Goal: Book appointment/travel/reservation

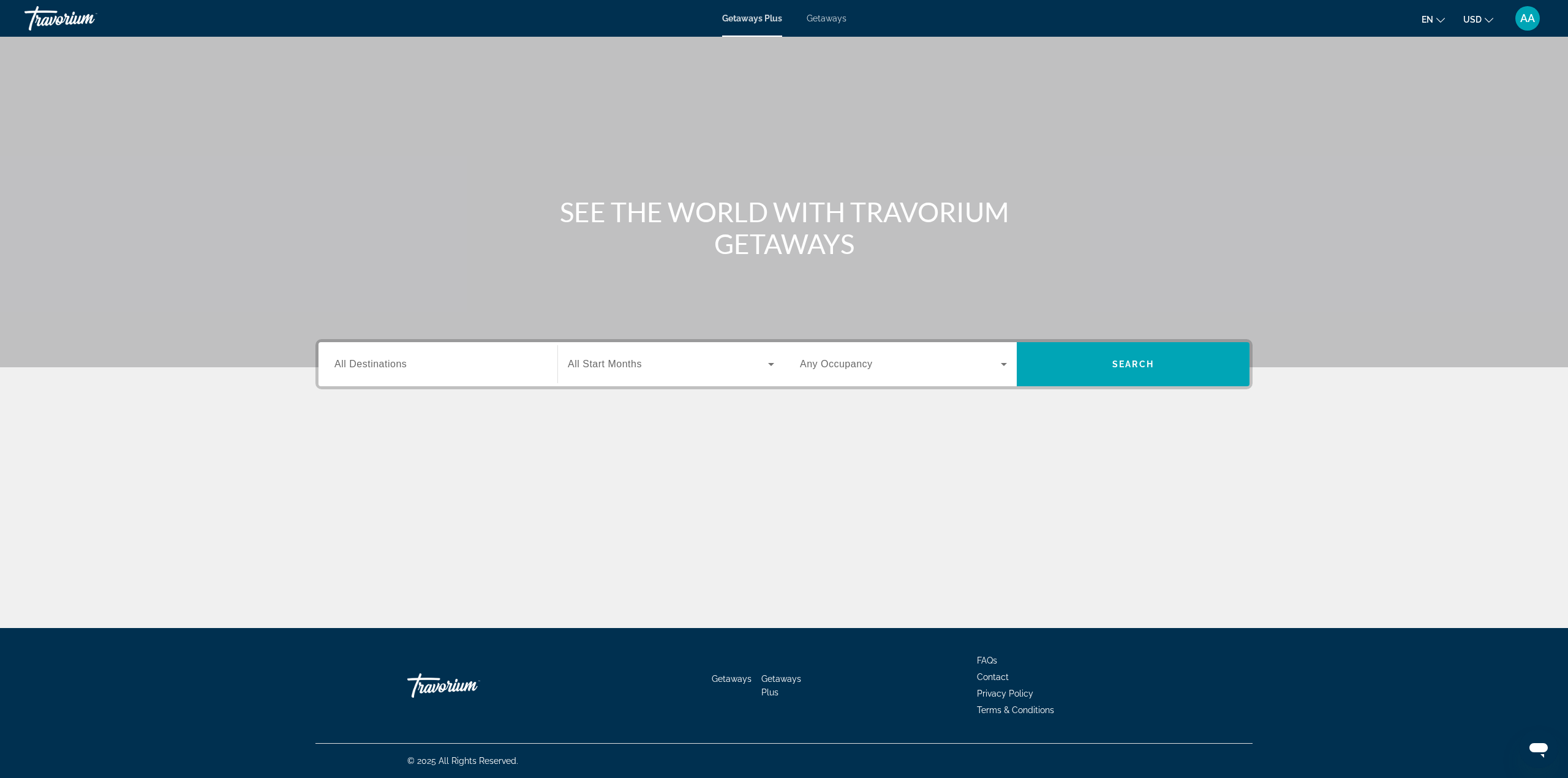
click at [369, 360] on span "All Destinations" at bounding box center [370, 364] width 72 height 11
click at [369, 360] on input "Destination All Destinations" at bounding box center [437, 364] width 207 height 14
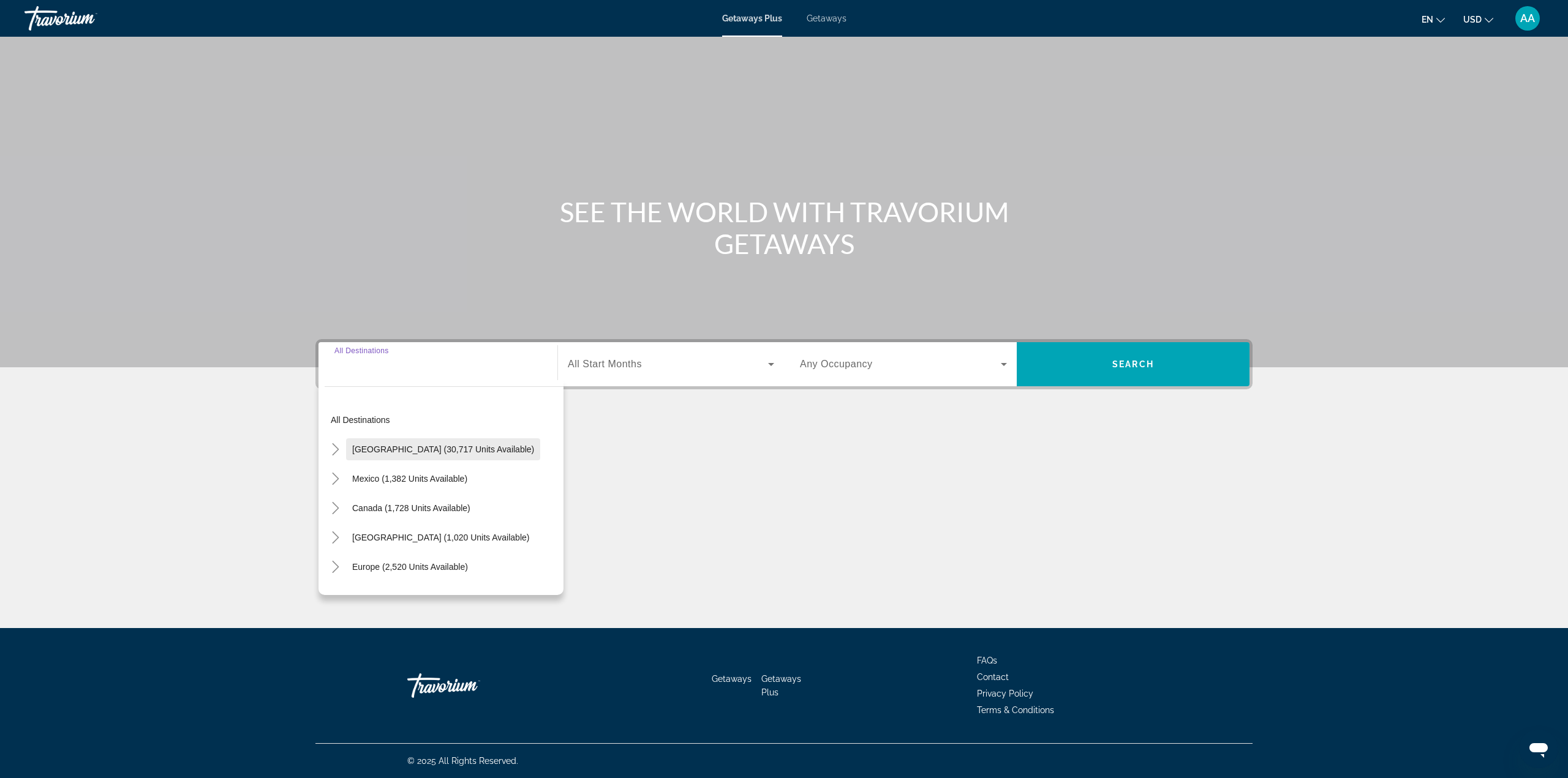
click at [405, 447] on span "[GEOGRAPHIC_DATA] (30,717 units available)" at bounding box center [443, 449] width 182 height 10
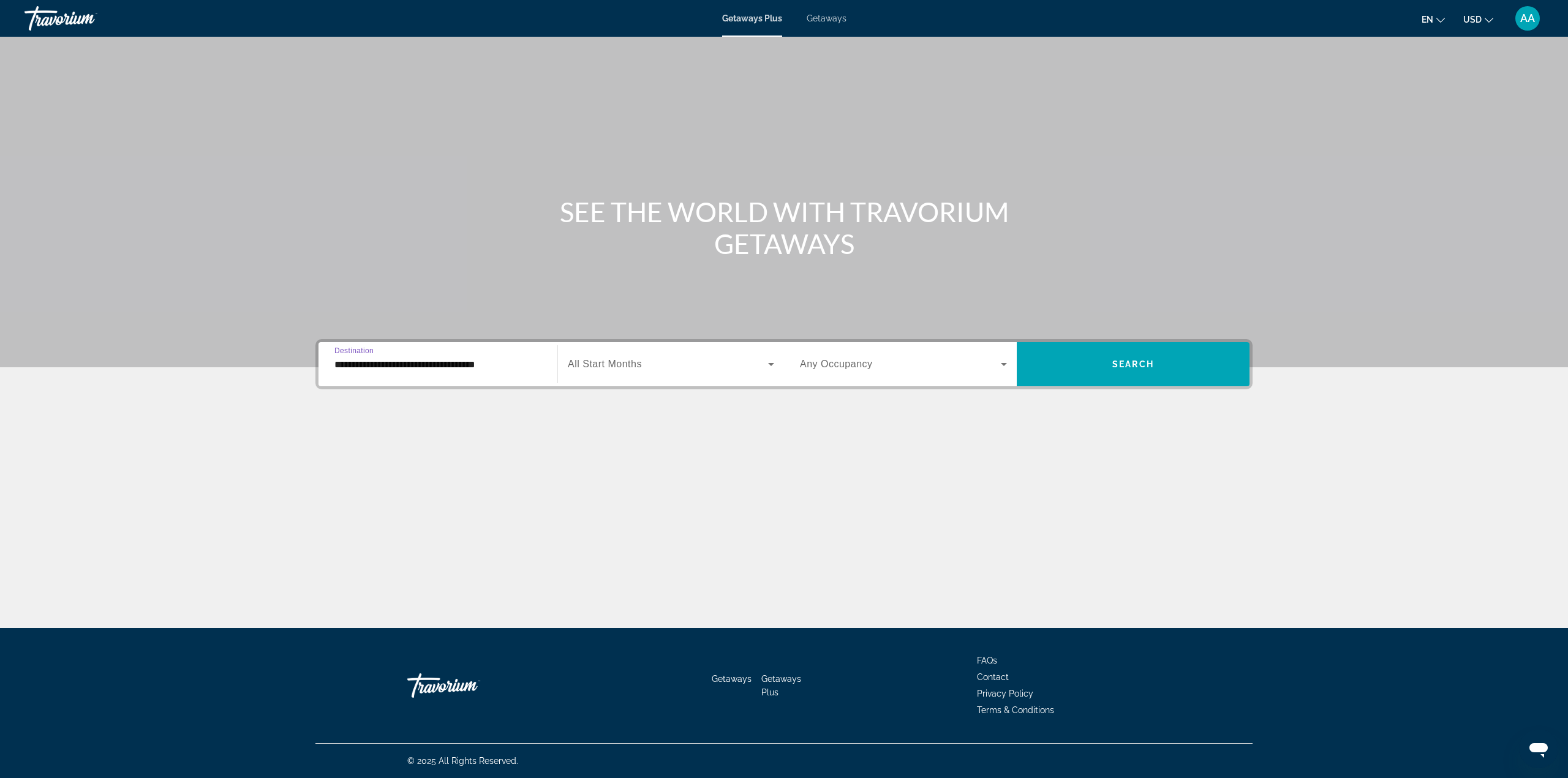
click at [382, 370] on input "**********" at bounding box center [437, 364] width 207 height 14
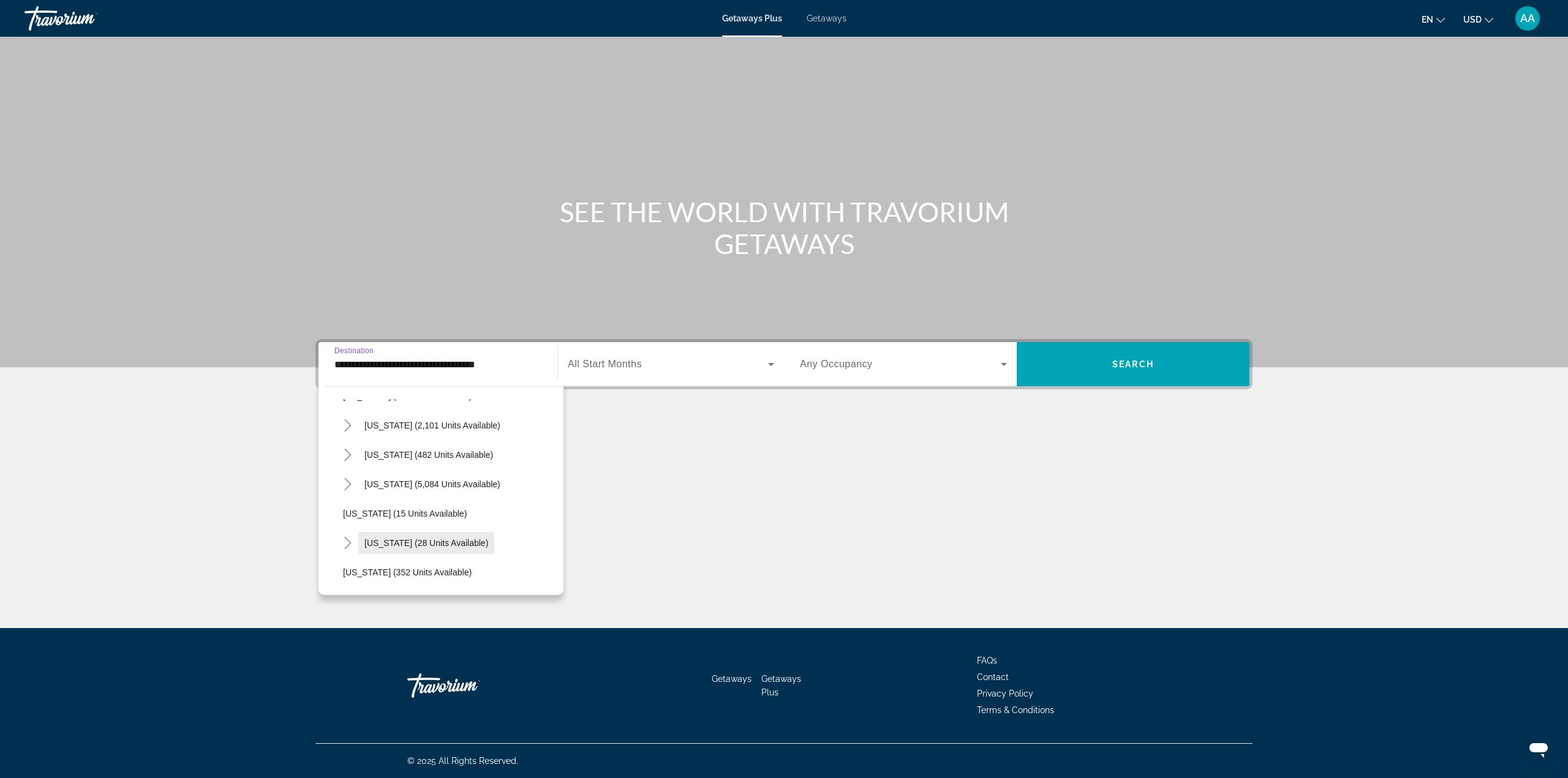
scroll to position [122, 0]
click at [412, 477] on span "[US_STATE] (5,084 units available)" at bounding box center [432, 474] width 136 height 10
type input "**********"
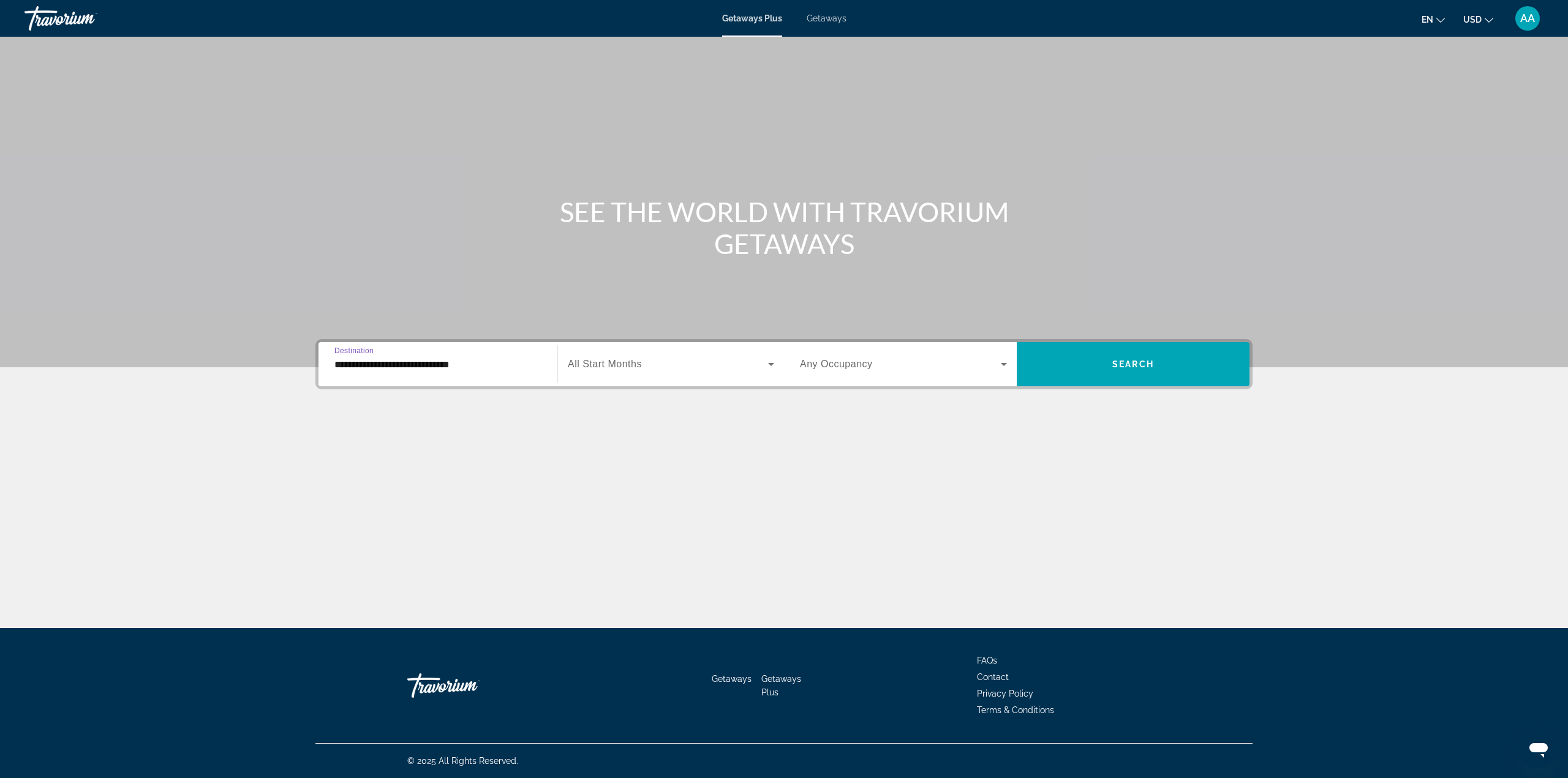
click at [644, 365] on span "Search widget" at bounding box center [668, 364] width 200 height 14
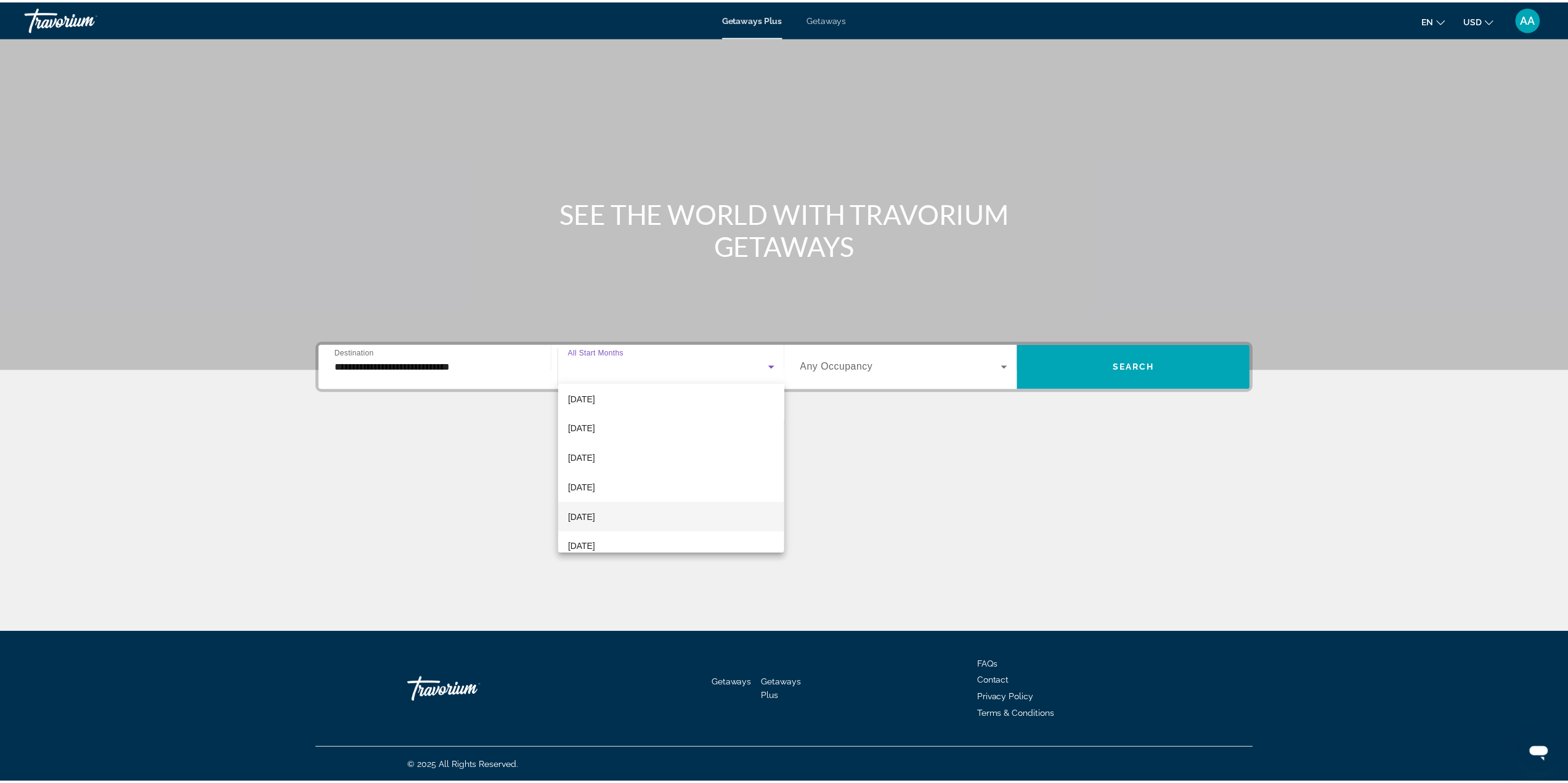
scroll to position [185, 0]
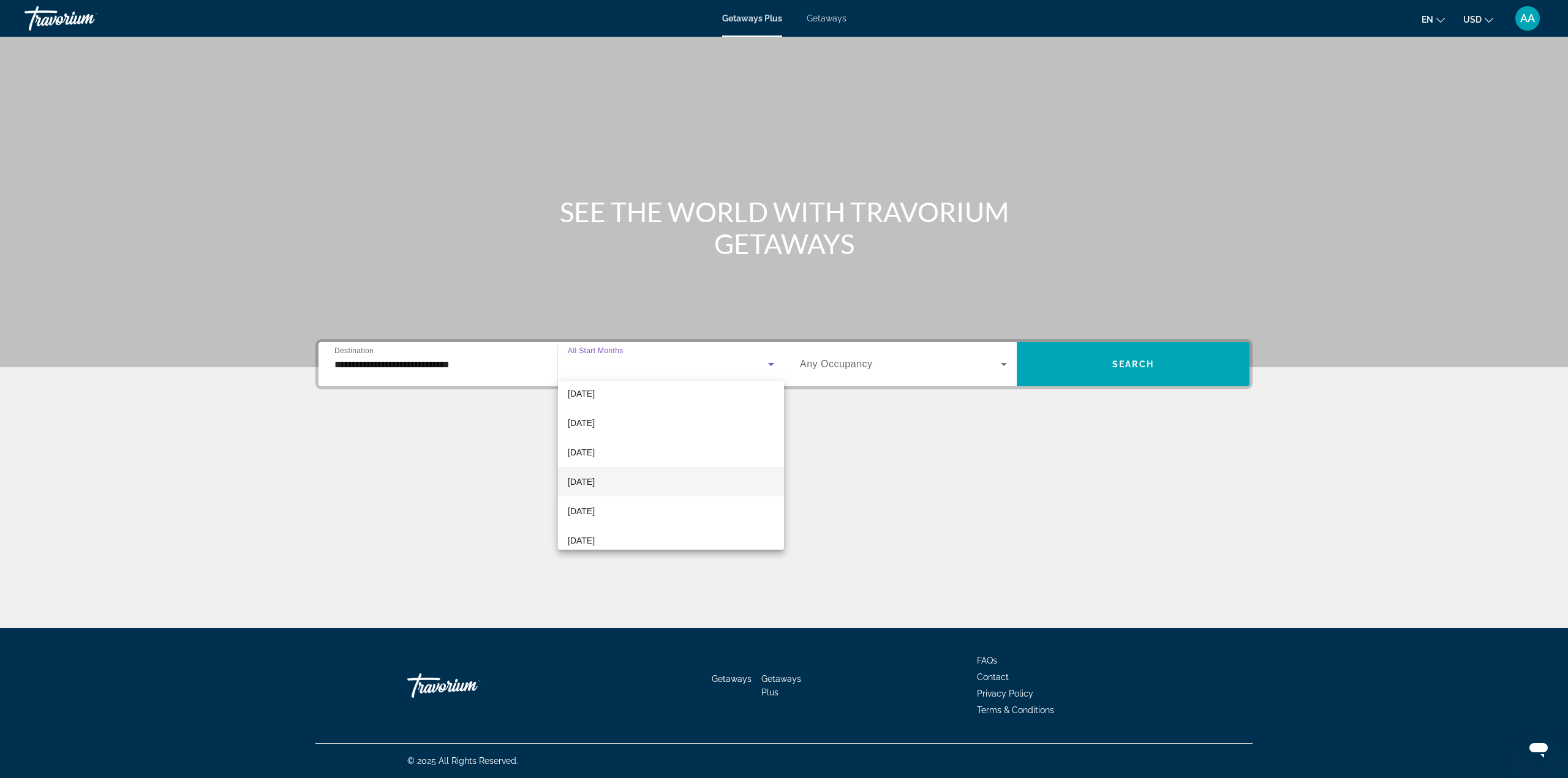
click at [591, 483] on span "[DATE]" at bounding box center [581, 481] width 27 height 14
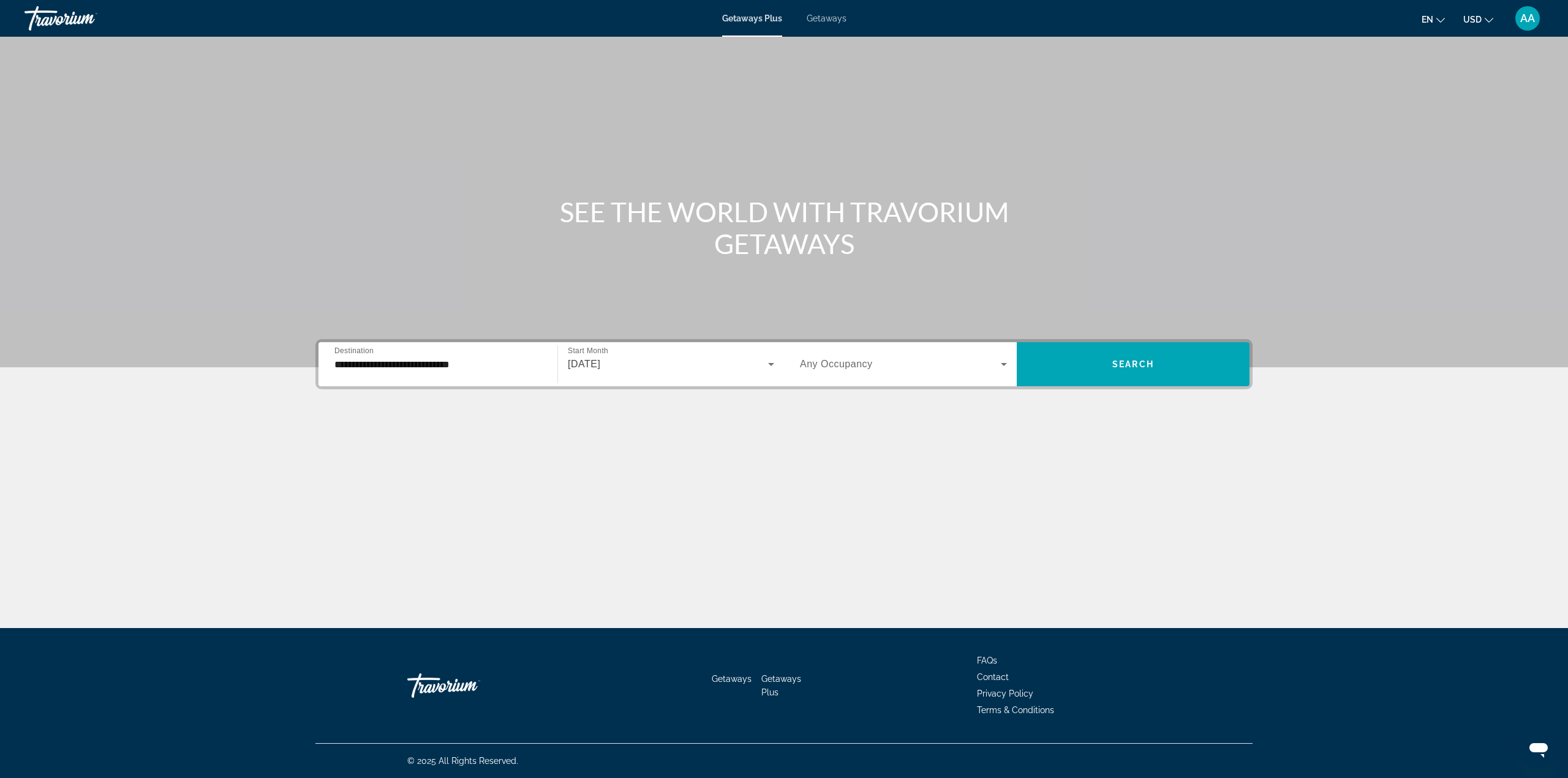
click at [869, 368] on span "Any Occupancy" at bounding box center [836, 364] width 73 height 11
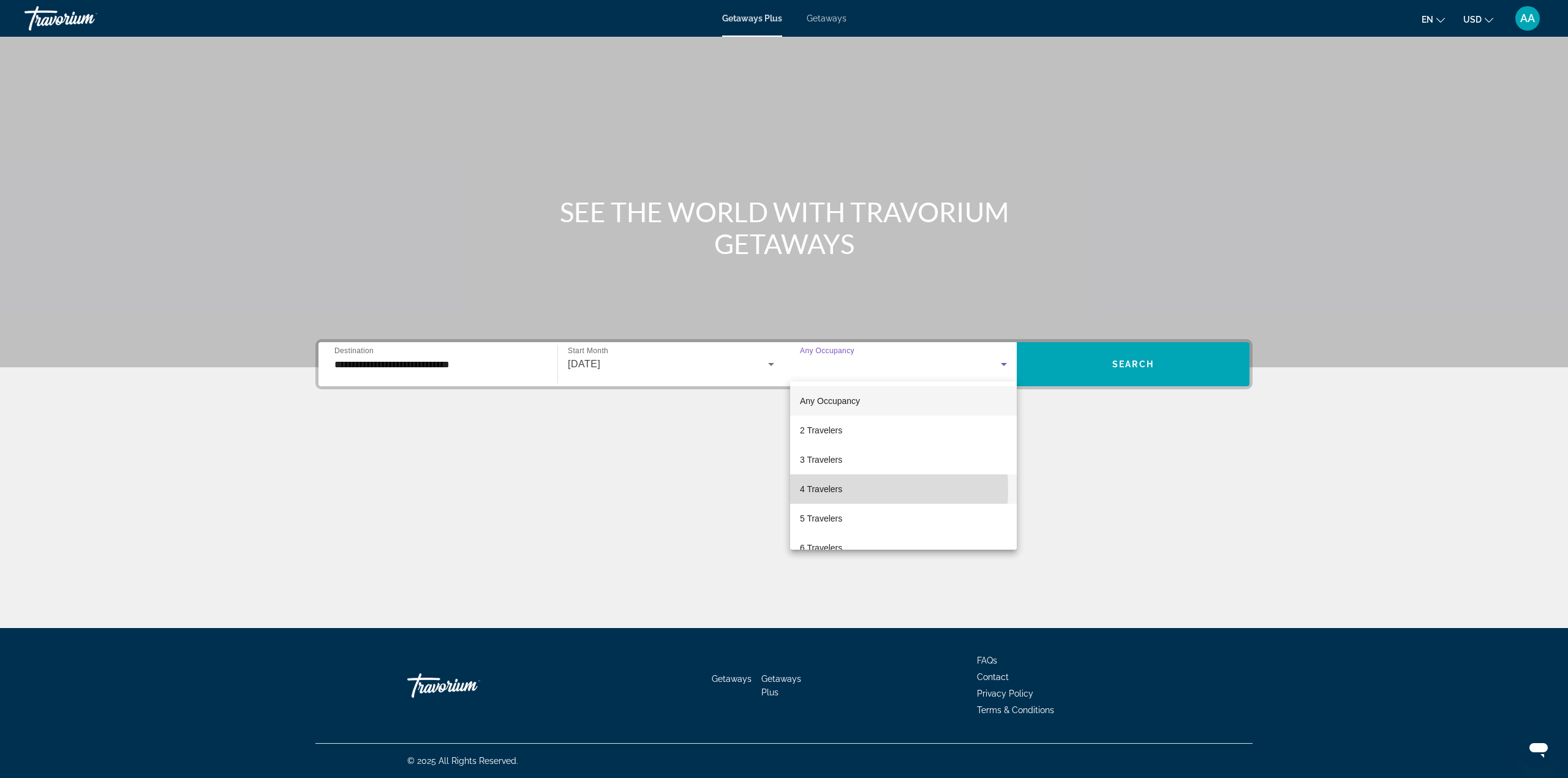
click at [823, 489] on span "4 Travelers" at bounding box center [821, 489] width 43 height 14
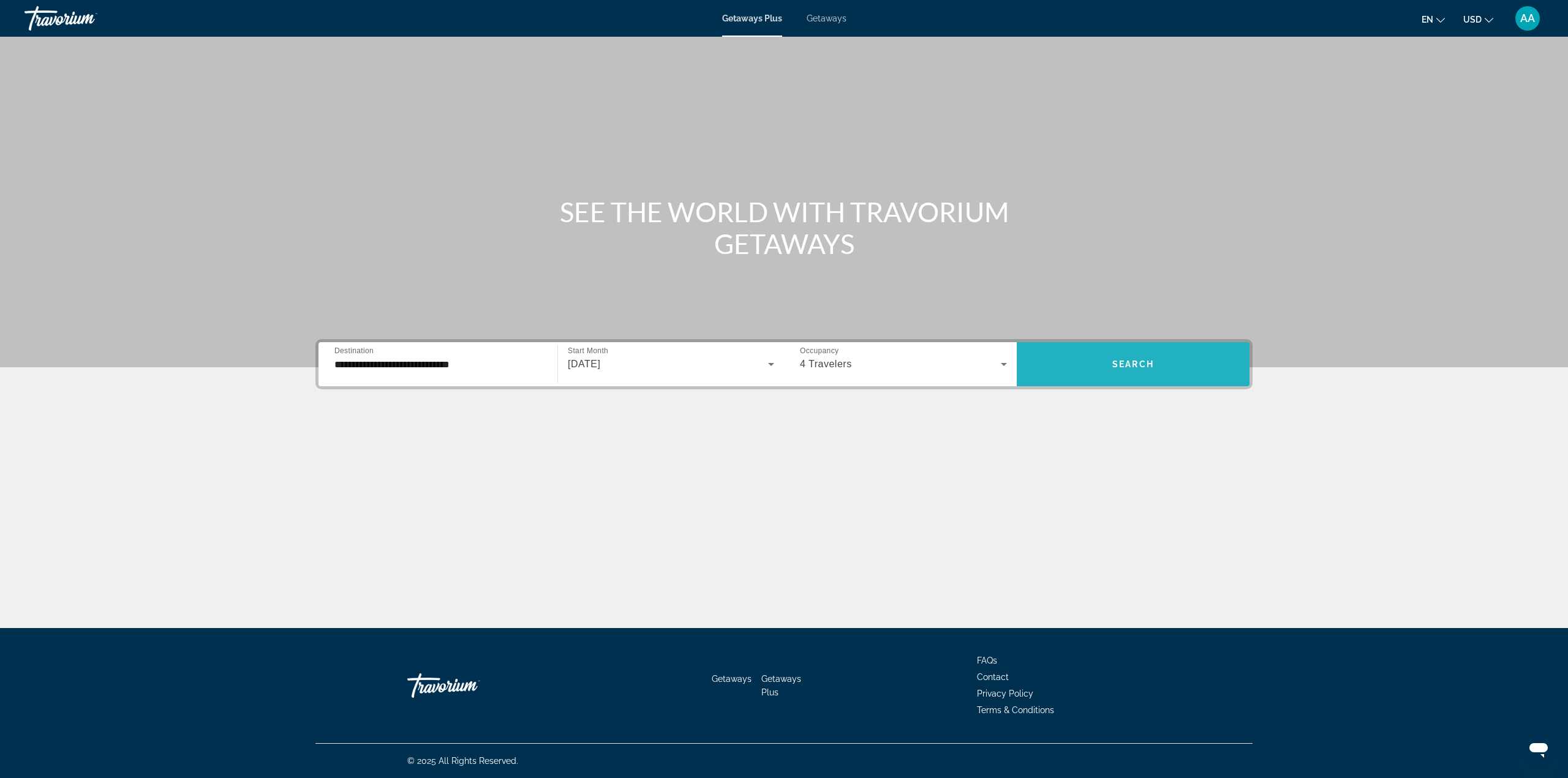
click at [1107, 359] on span "Search widget" at bounding box center [1133, 364] width 233 height 30
